Goal: Transaction & Acquisition: Subscribe to service/newsletter

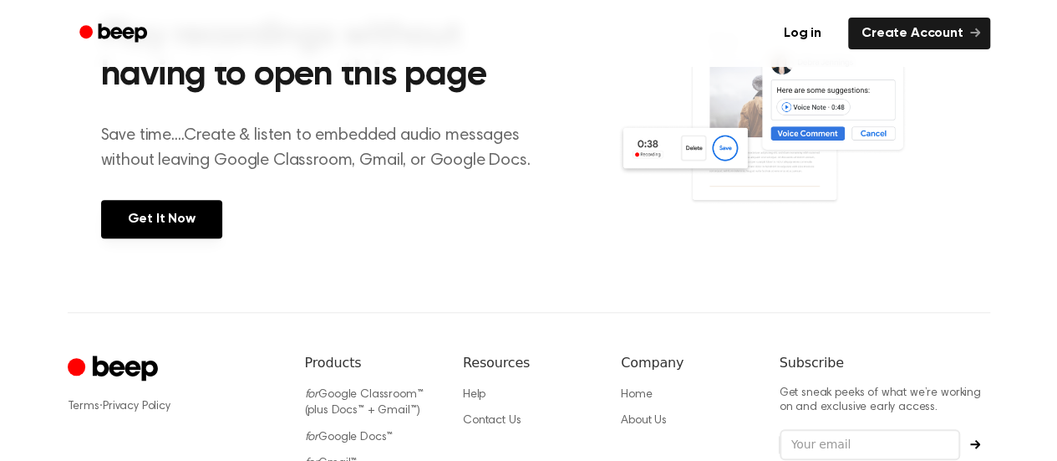
scroll to position [645, 0]
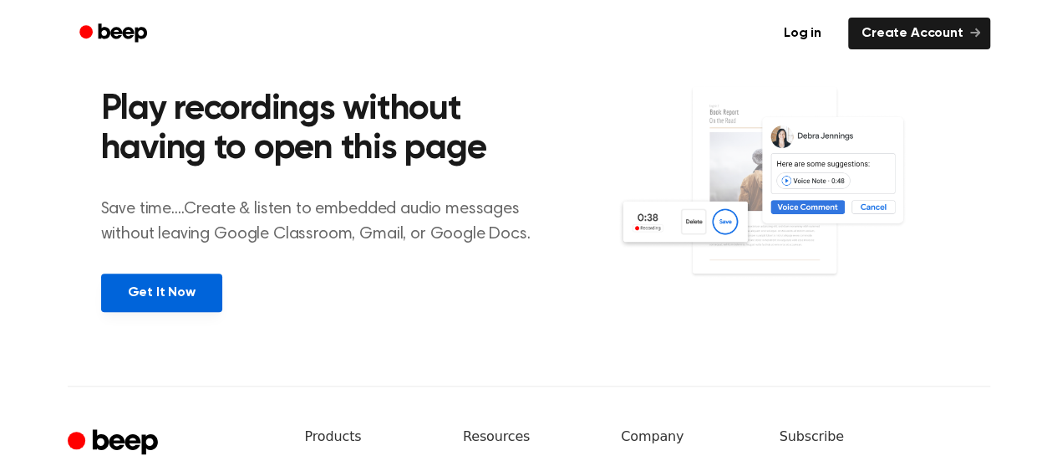
click at [201, 282] on link "Get It Now" at bounding box center [161, 292] width 121 height 38
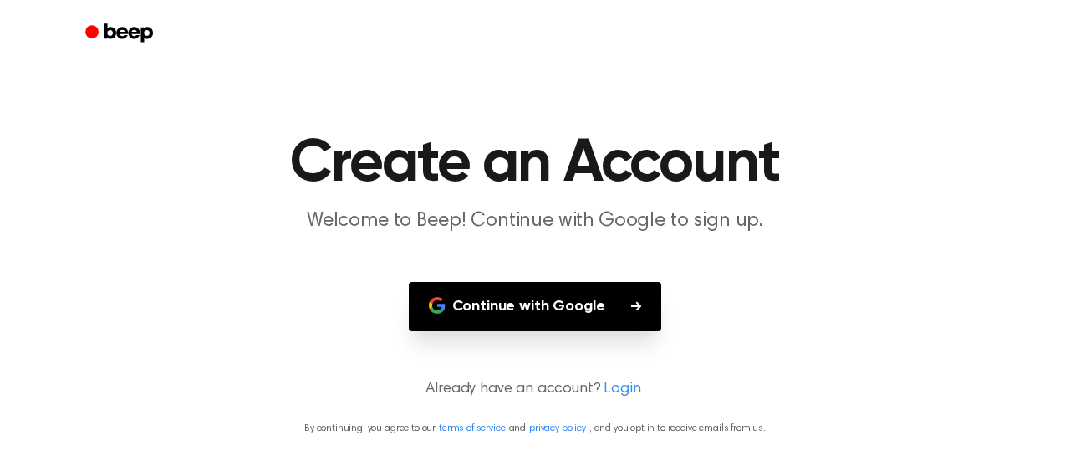
click at [443, 302] on icon "button" at bounding box center [437, 305] width 17 height 17
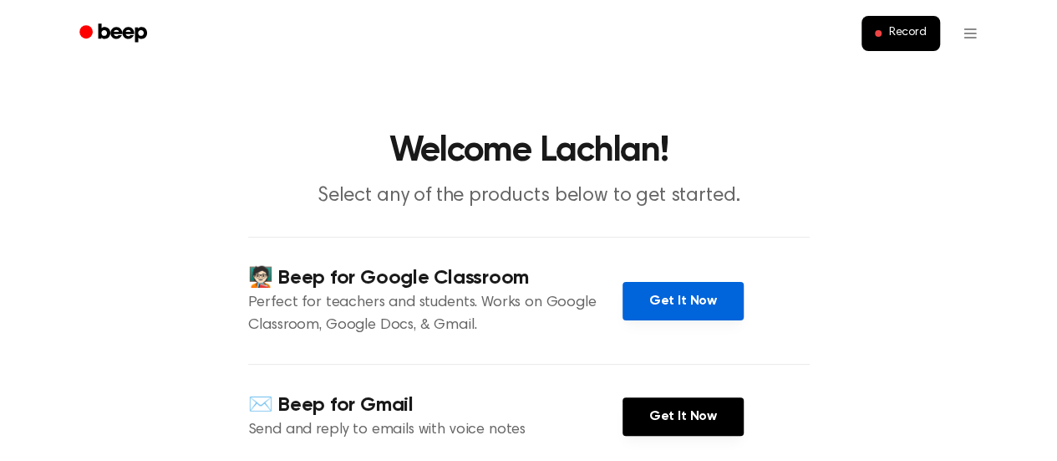
click at [682, 282] on link "Get It Now" at bounding box center [683, 301] width 121 height 38
